Goal: Transaction & Acquisition: Purchase product/service

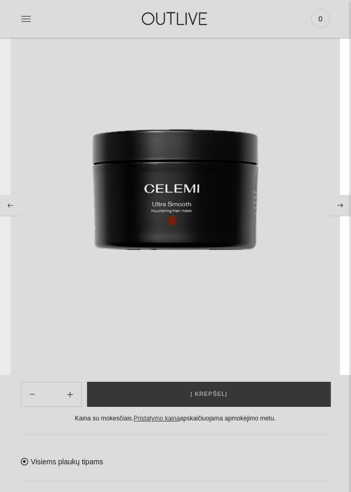
scroll to position [131, 0]
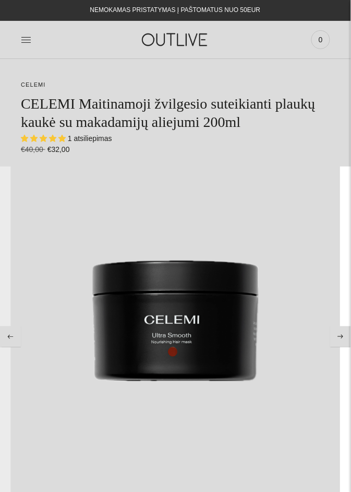
click at [26, 245] on img at bounding box center [175, 321] width 309 height 309
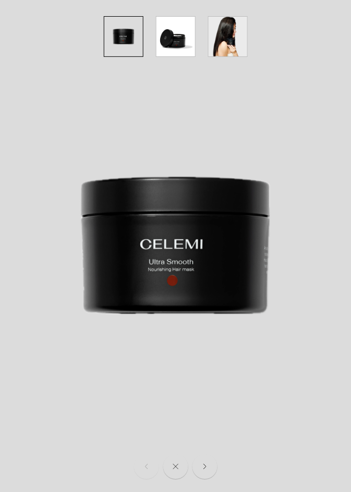
click at [18, 238] on img at bounding box center [175, 245] width 351 height 351
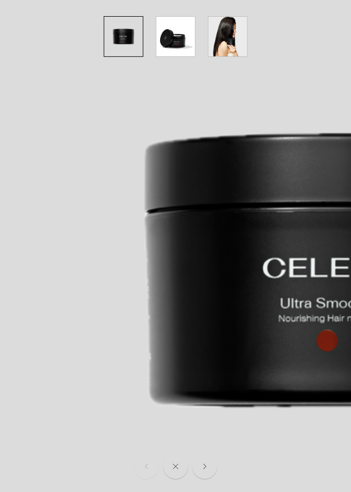
click at [18, 237] on img at bounding box center [334, 271] width 703 height 703
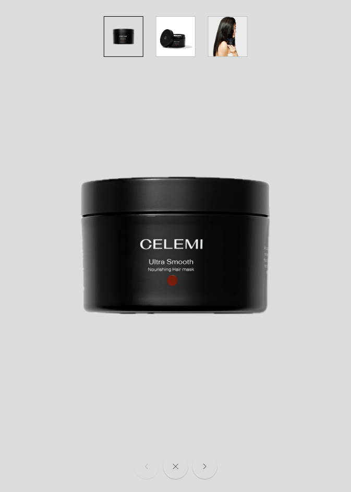
click at [16, 235] on img at bounding box center [175, 245] width 351 height 351
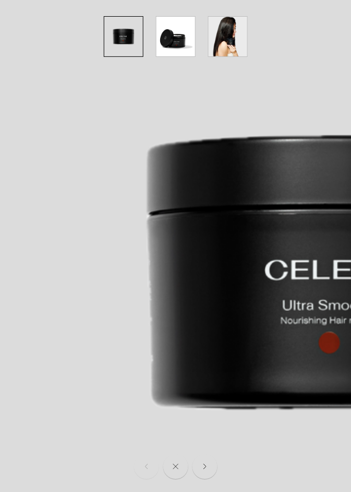
click at [53, 356] on img at bounding box center [336, 273] width 703 height 703
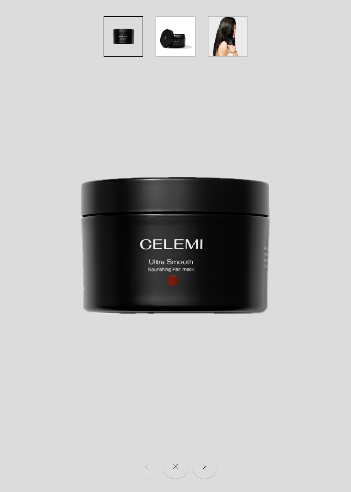
click at [45, 349] on img at bounding box center [175, 245] width 351 height 351
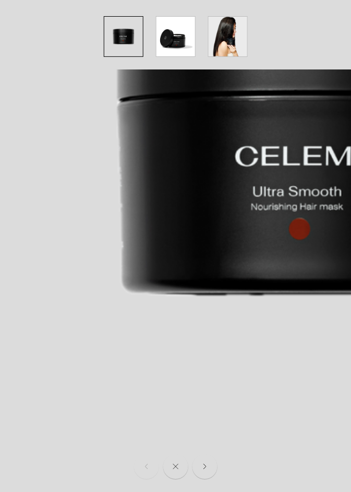
click at [43, 311] on img at bounding box center [306, 159] width 703 height 703
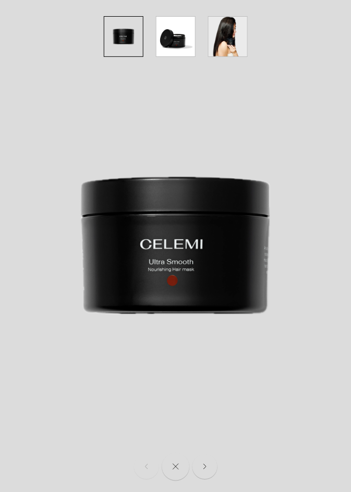
click at [167, 466] on button "Close" at bounding box center [176, 467] width 28 height 28
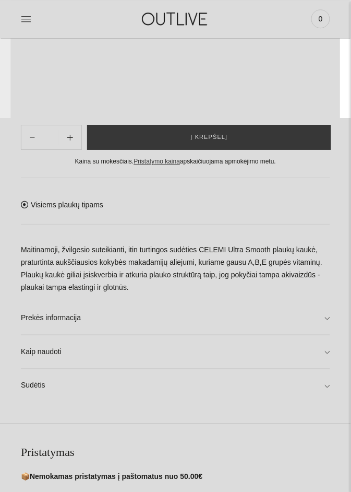
scroll to position [387, 0]
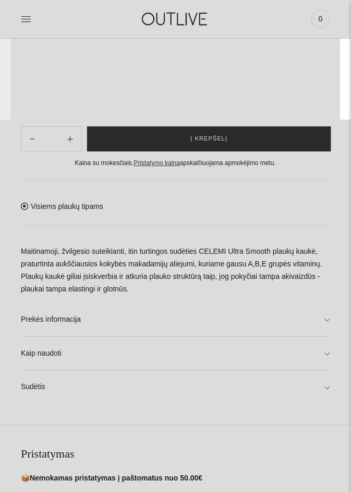
click at [193, 144] on span "Į krepšelį" at bounding box center [209, 139] width 37 height 10
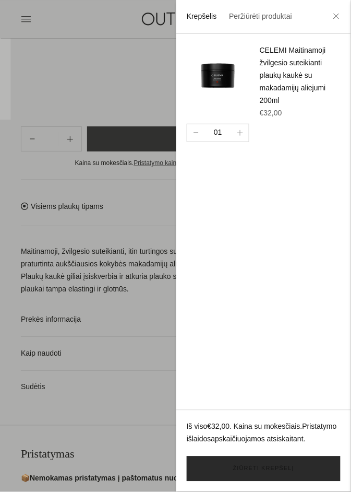
click at [232, 481] on link "Žiūrėti krepšelį" at bounding box center [264, 468] width 154 height 25
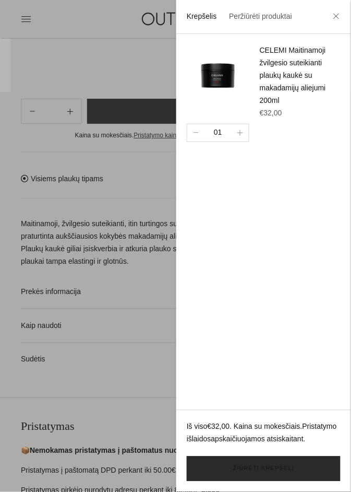
scroll to position [420, 0]
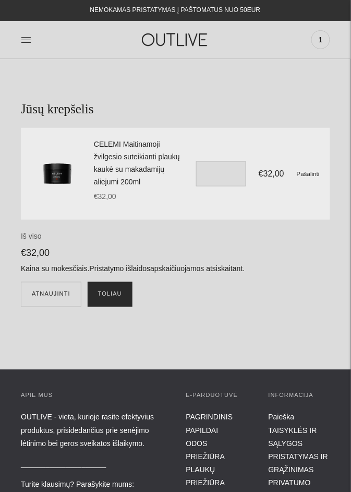
click at [104, 289] on button "Toliau" at bounding box center [110, 294] width 45 height 25
